Goal: Transaction & Acquisition: Purchase product/service

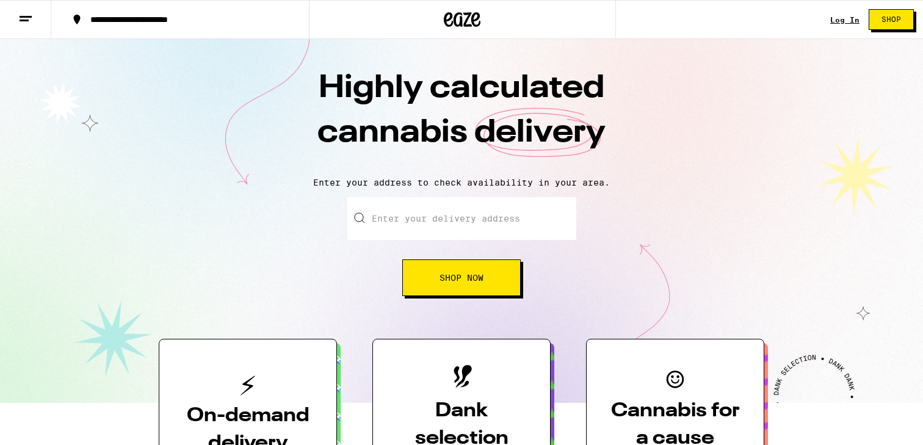
click at [849, 18] on div "Log In" at bounding box center [844, 20] width 29 height 8
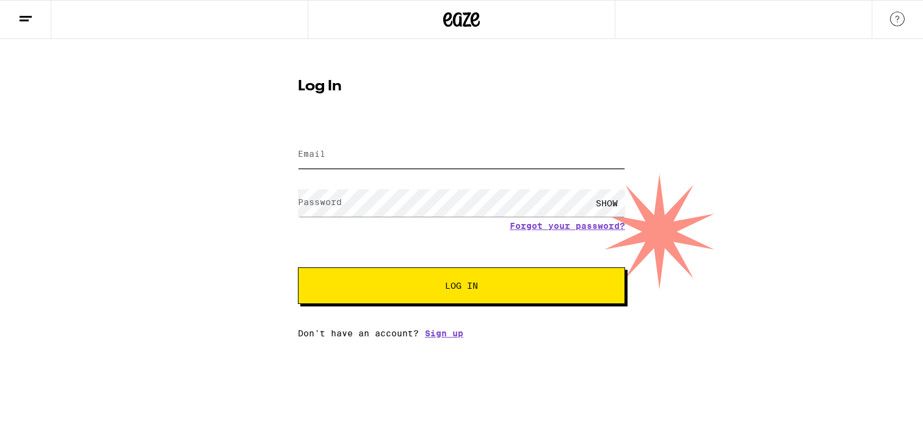
click at [531, 161] on input "Email" at bounding box center [461, 154] width 327 height 27
type input "[PERSON_NAME][EMAIL_ADDRESS][DOMAIN_NAME]"
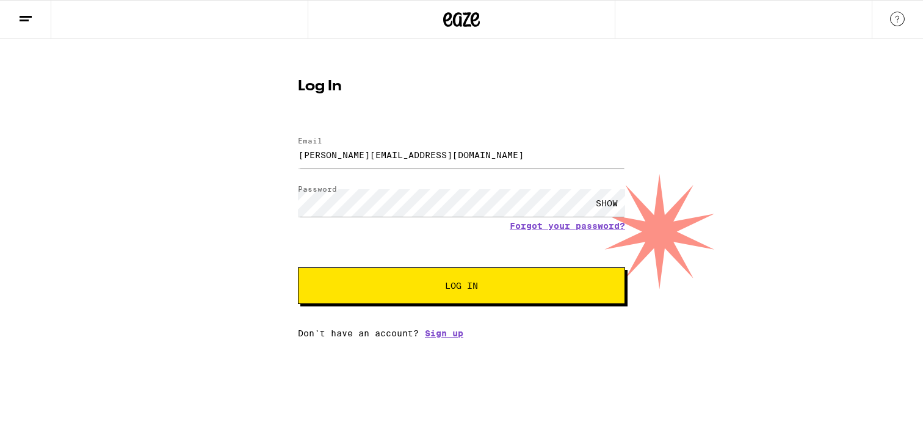
click at [453, 290] on span "Log In" at bounding box center [461, 285] width 33 height 9
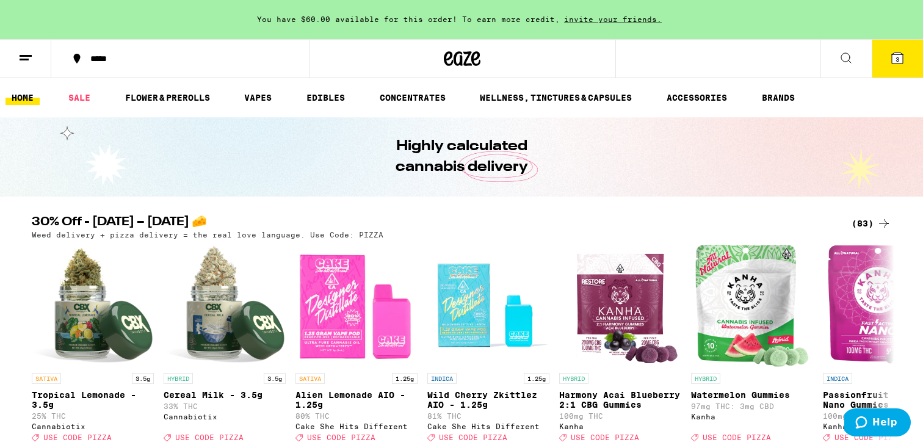
click at [896, 56] on span "3" at bounding box center [898, 59] width 4 height 7
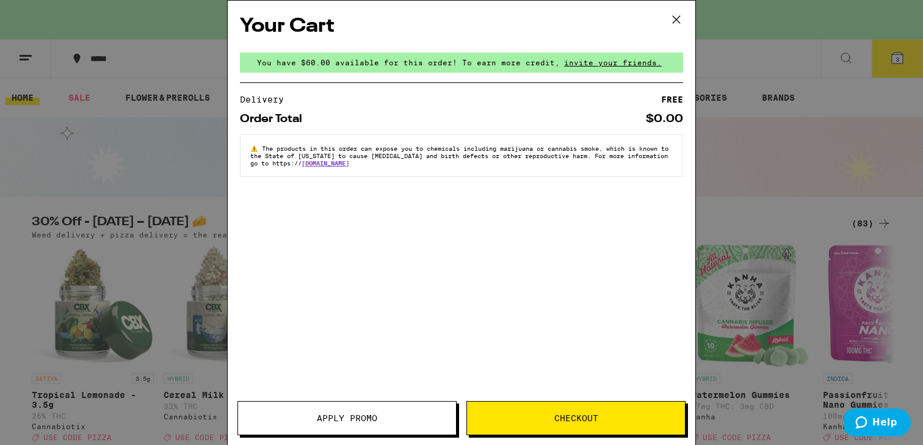
click at [521, 411] on button "Checkout" at bounding box center [576, 418] width 219 height 34
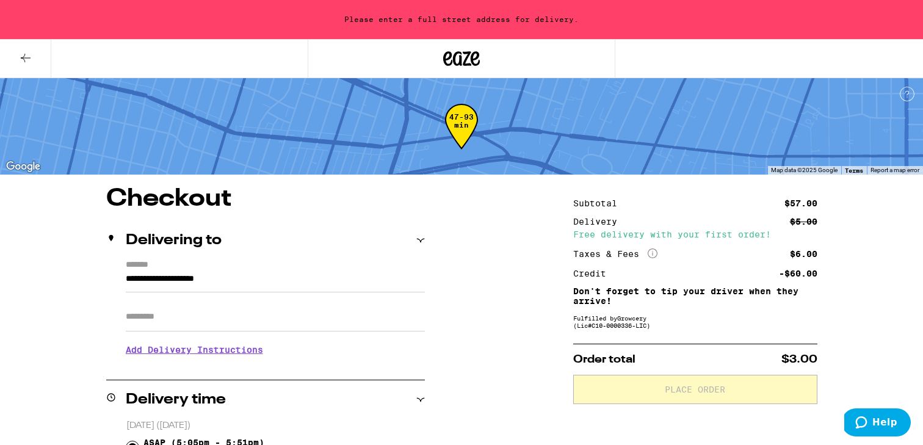
drag, startPoint x: 325, startPoint y: 279, endPoint x: 76, endPoint y: 234, distance: 253.7
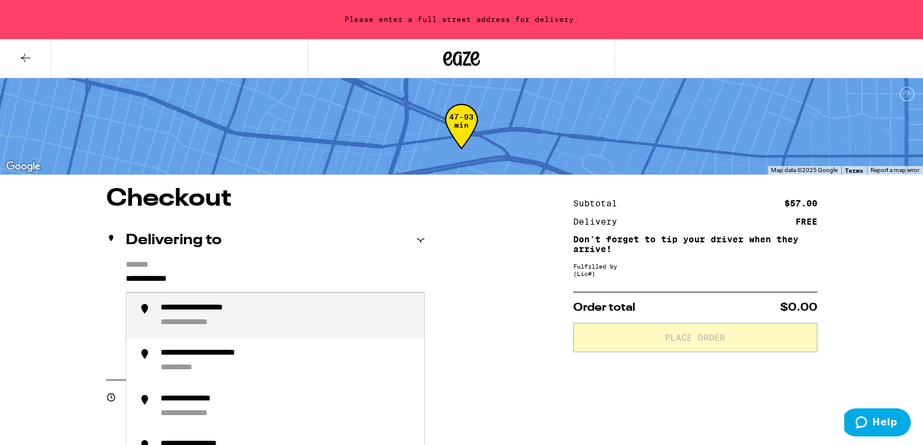
click at [187, 319] on div "**********" at bounding box center [288, 316] width 254 height 26
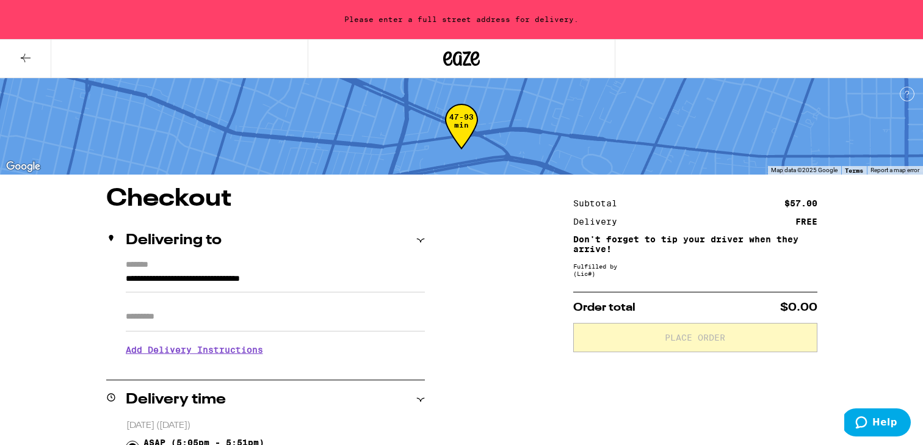
type input "**********"
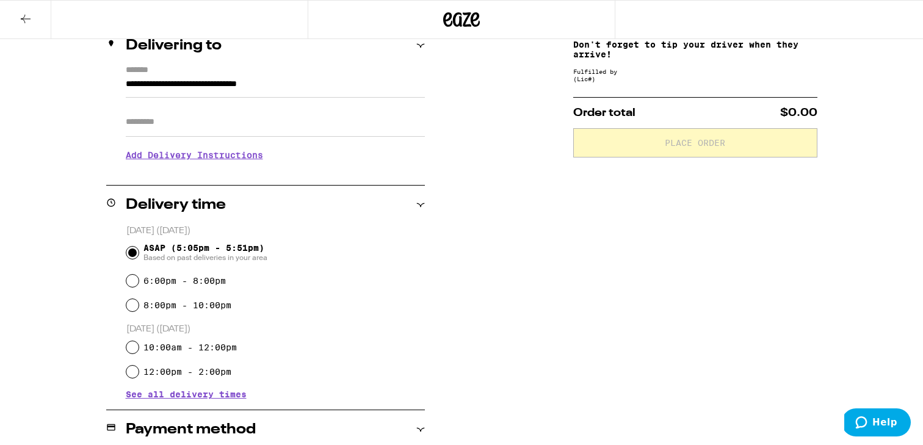
scroll to position [165, 0]
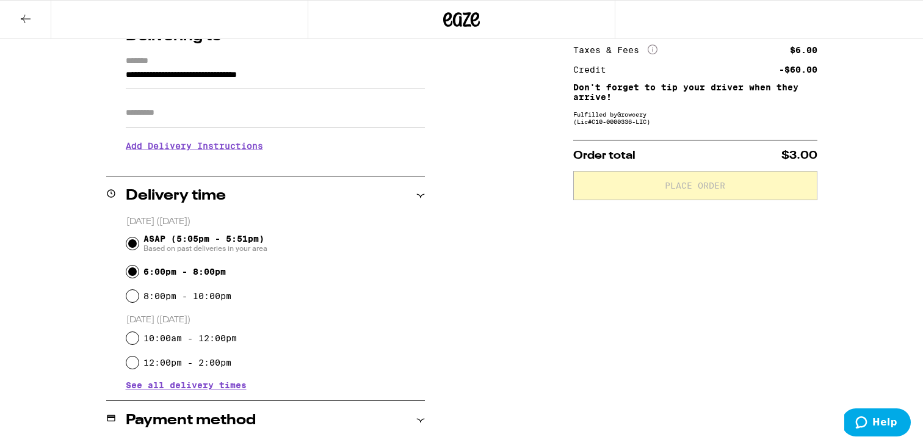
click at [131, 275] on input "6:00pm - 8:00pm" at bounding box center [132, 272] width 12 height 12
radio input "true"
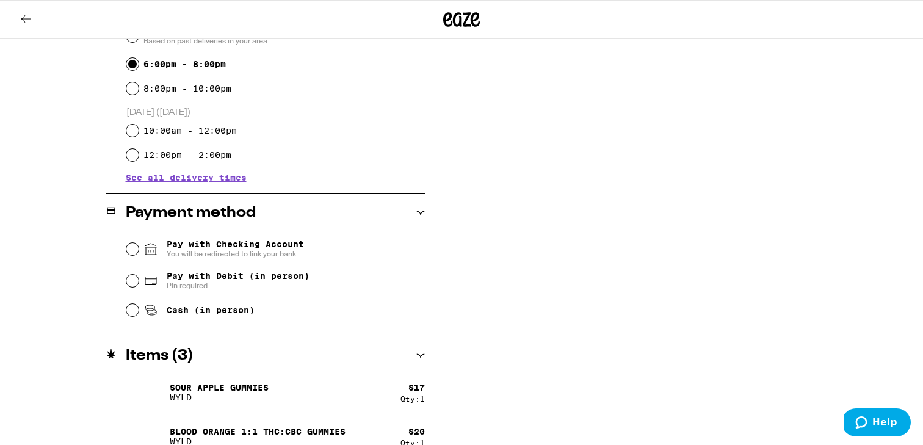
scroll to position [379, 0]
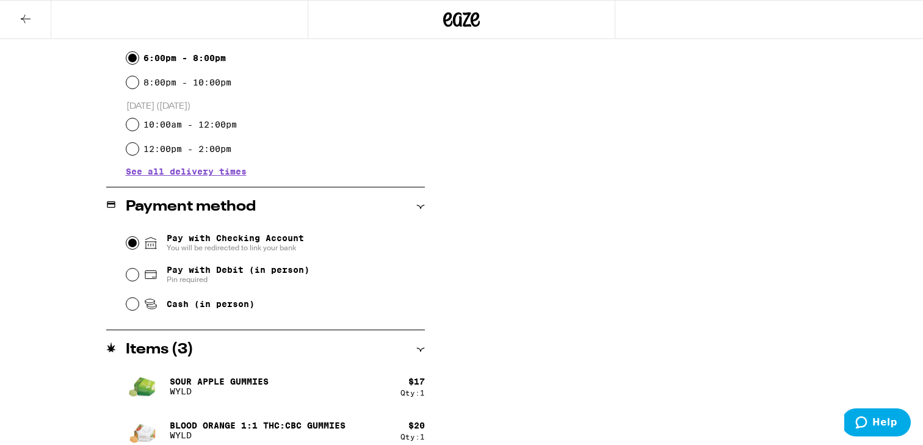
click at [135, 242] on input "Pay with Checking Account You will be redirected to link your bank" at bounding box center [132, 243] width 12 height 12
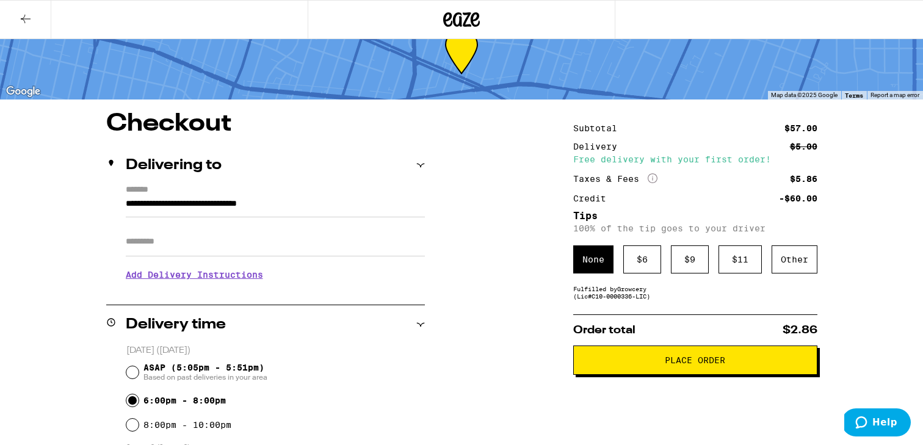
scroll to position [42, 0]
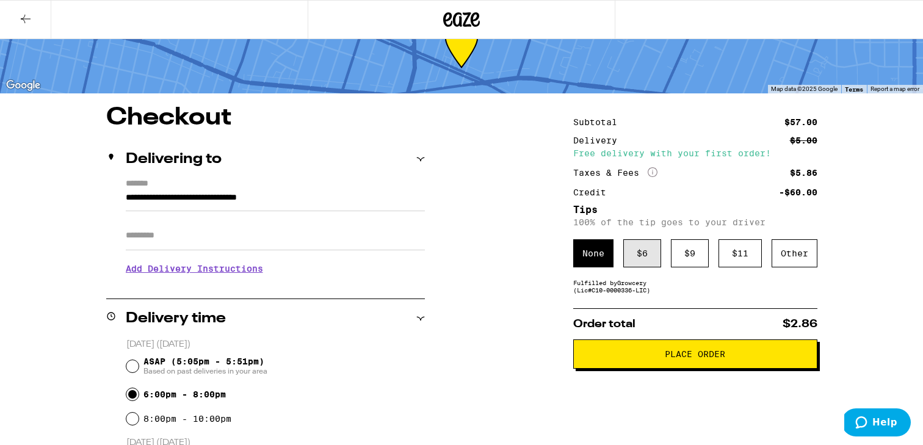
click at [639, 258] on div "$ 6" at bounding box center [642, 253] width 38 height 28
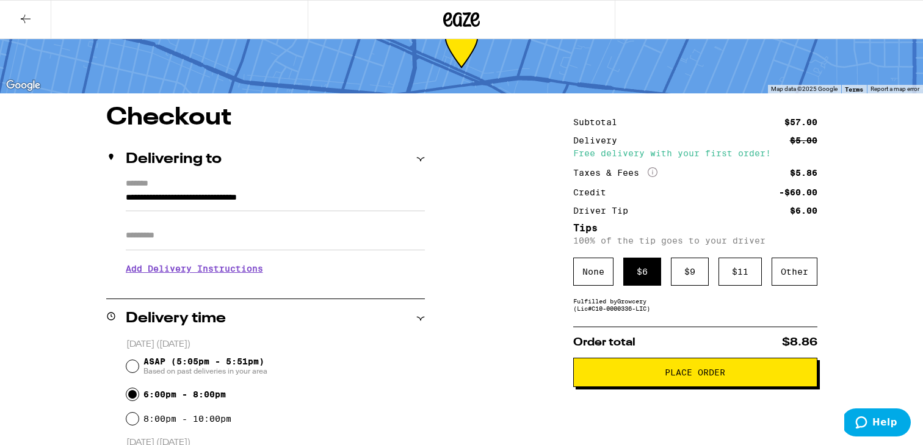
click at [224, 271] on h3 "Add Delivery Instructions" at bounding box center [275, 269] width 299 height 28
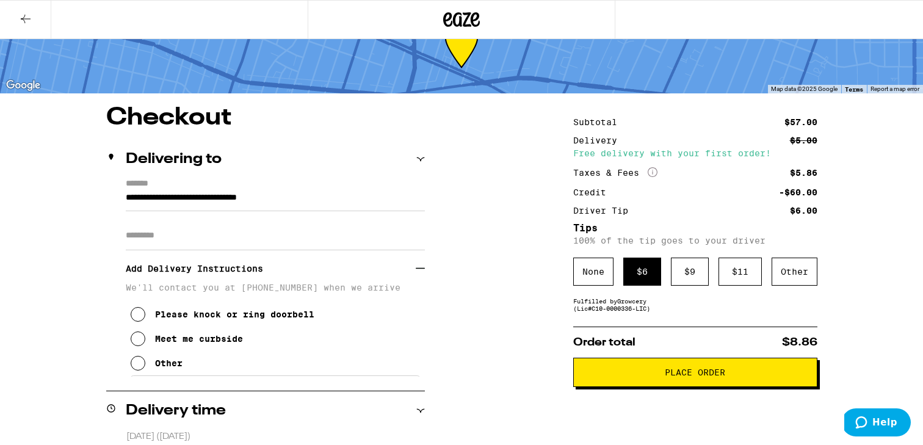
click at [137, 368] on icon at bounding box center [138, 363] width 15 height 15
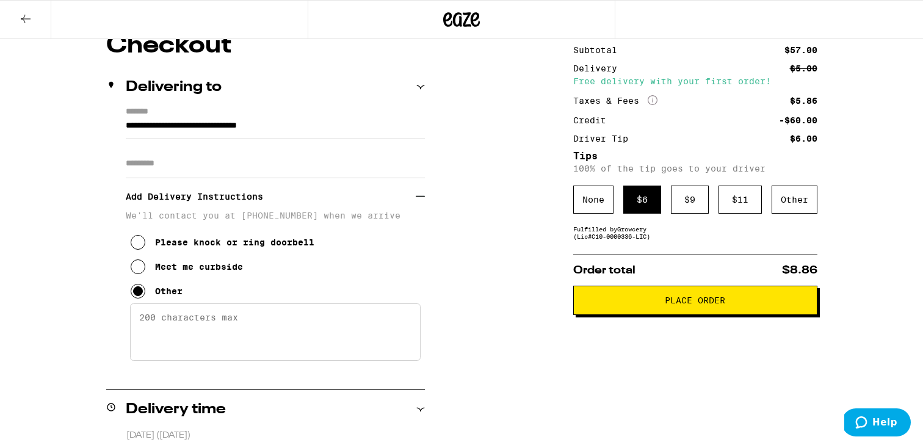
scroll to position [142, 0]
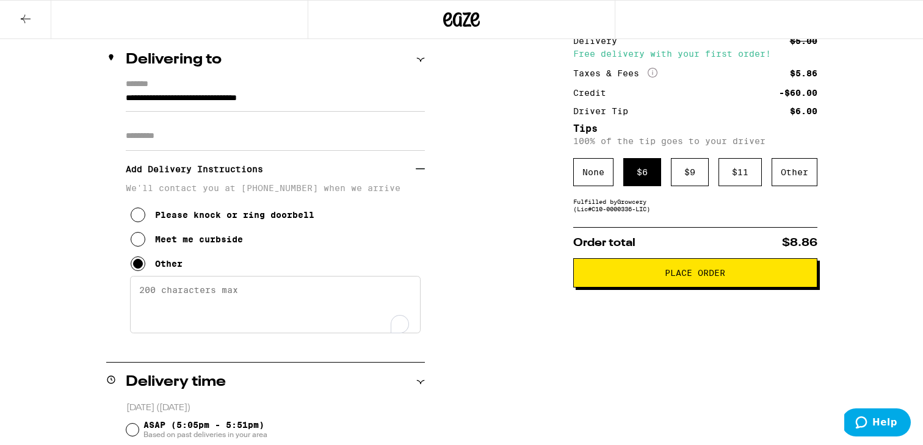
click at [184, 320] on textarea "Enter any other delivery instructions you want driver to know" at bounding box center [275, 304] width 291 height 57
type textarea "Leav"
